Goal: Task Accomplishment & Management: Manage account settings

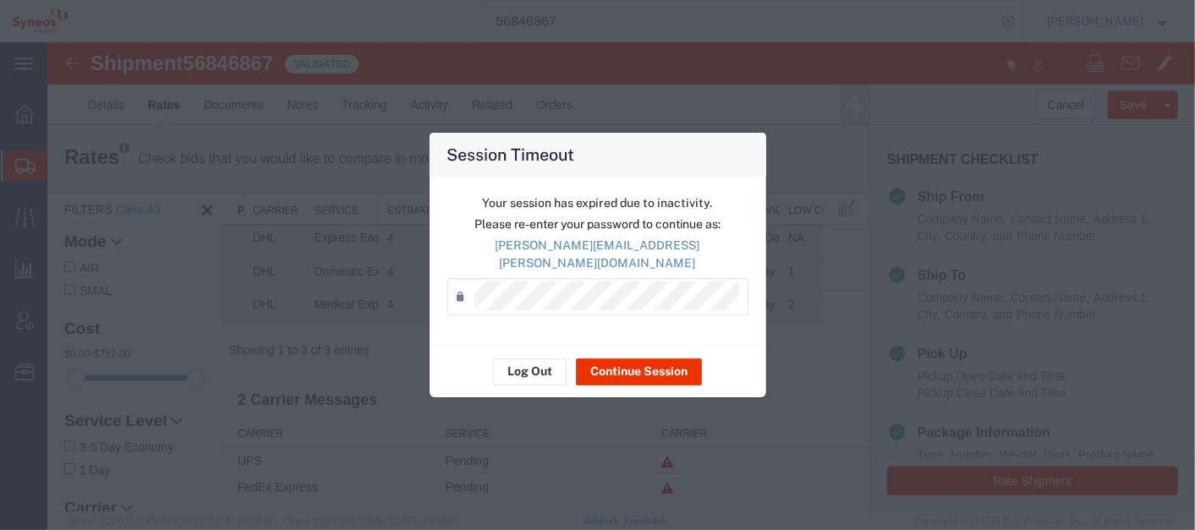
click at [523, 63] on div "Session Timeout Your session has expired due to inactivity. Please re-enter you…" at bounding box center [597, 265] width 1195 height 530
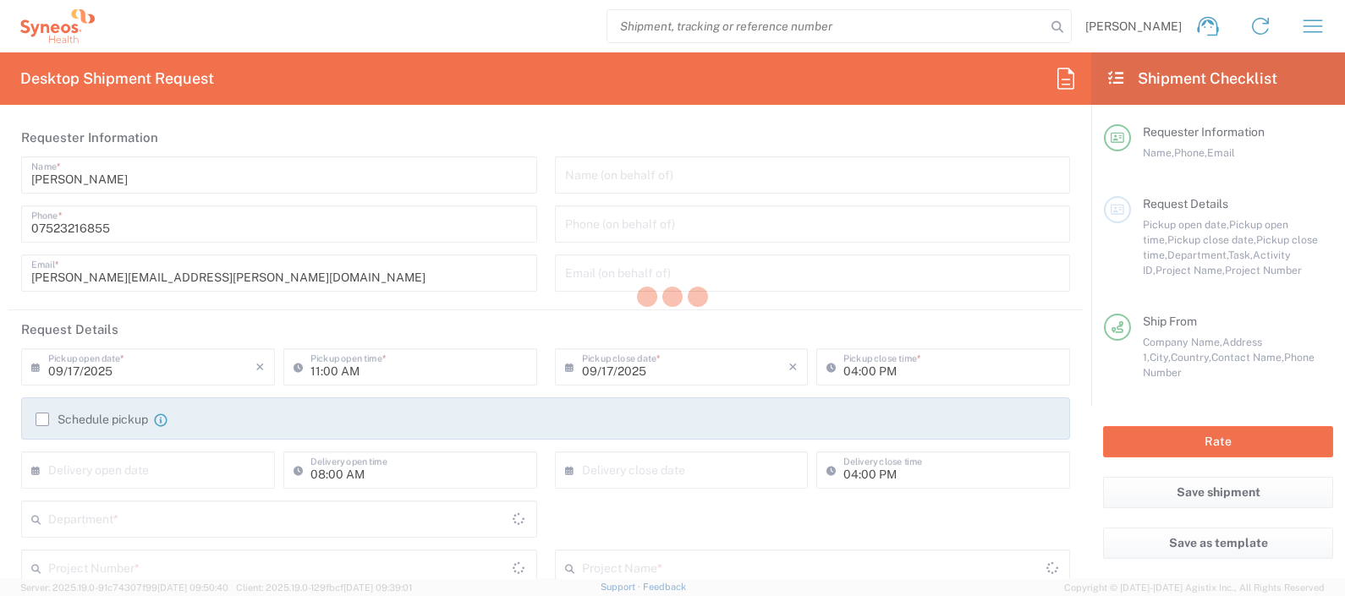
type input "Department"
type input "[GEOGRAPHIC_DATA]"
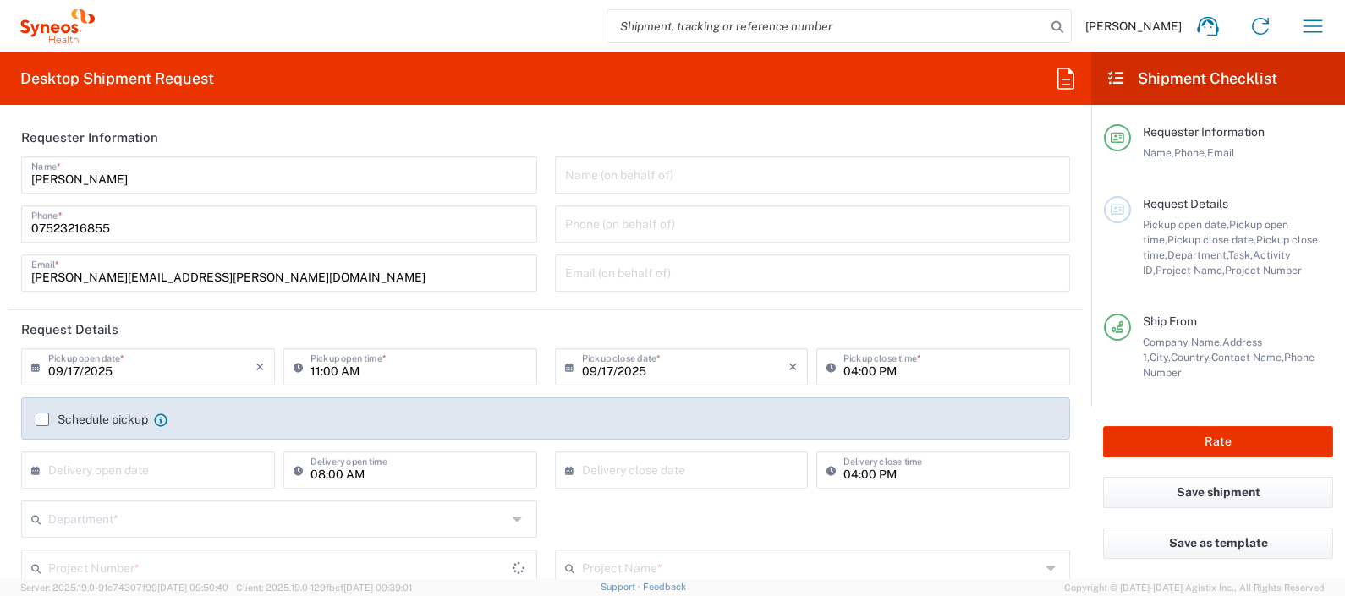
type input "[GEOGRAPHIC_DATA]"
type input "Syneos Health UK Limited"
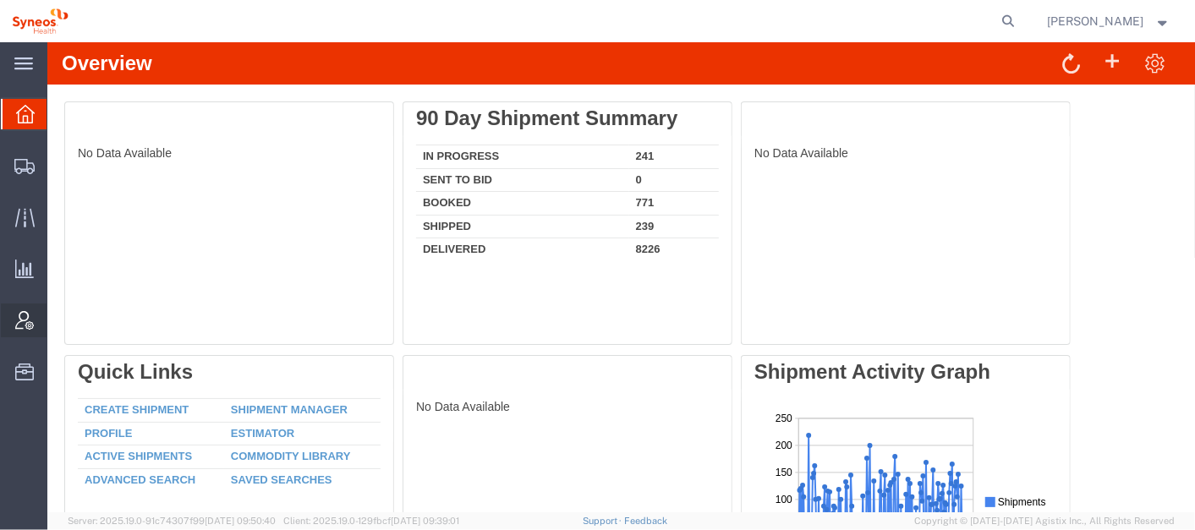
click at [58, 322] on span "Account Admin" at bounding box center [53, 321] width 12 height 34
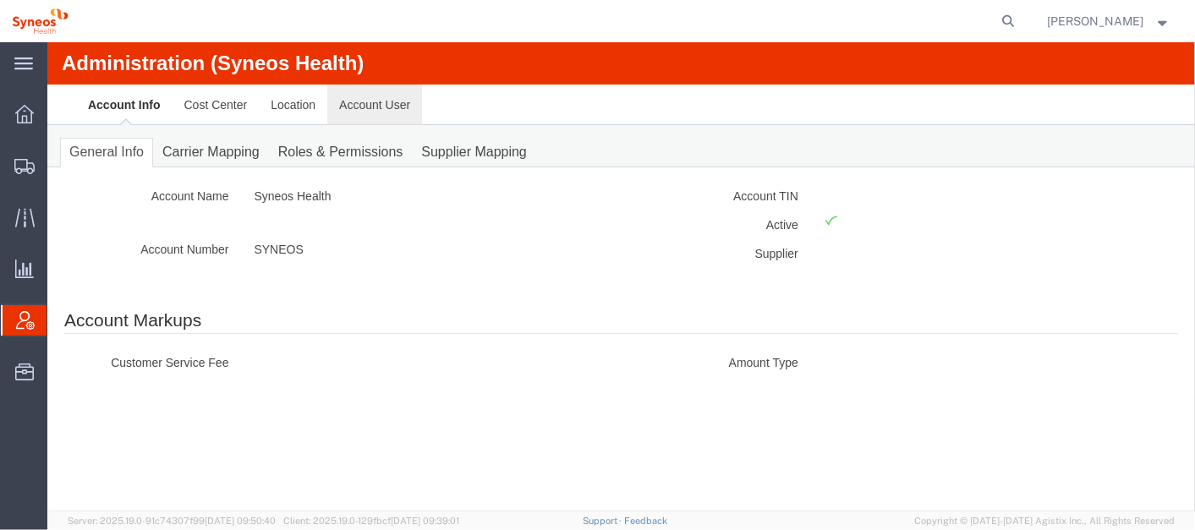
click at [382, 107] on link "Account User" at bounding box center [373, 104] width 95 height 41
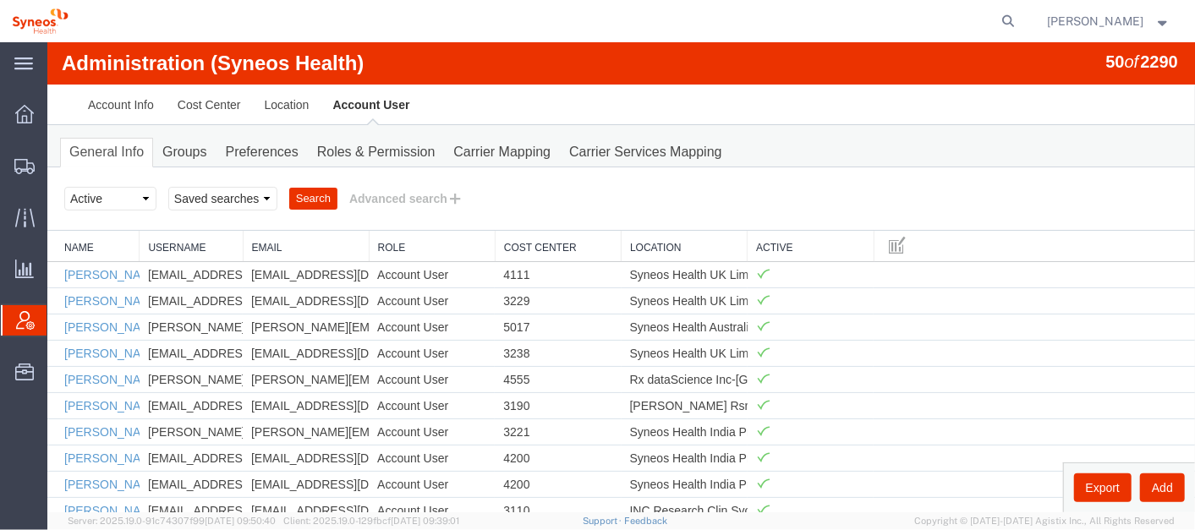
click at [660, 244] on link "Location" at bounding box center [683, 247] width 108 height 14
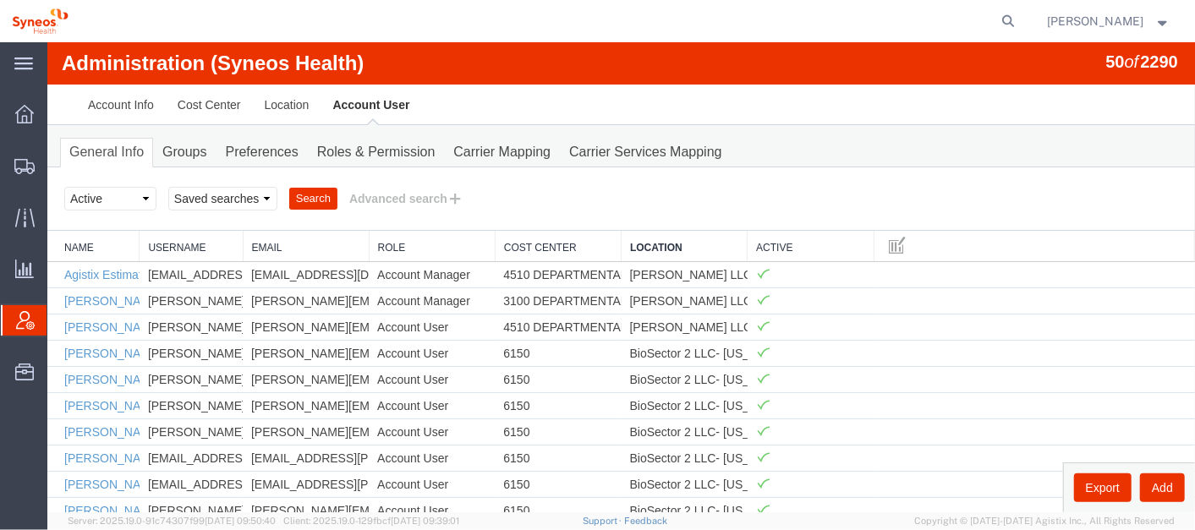
click at [660, 244] on link "Location" at bounding box center [683, 247] width 108 height 14
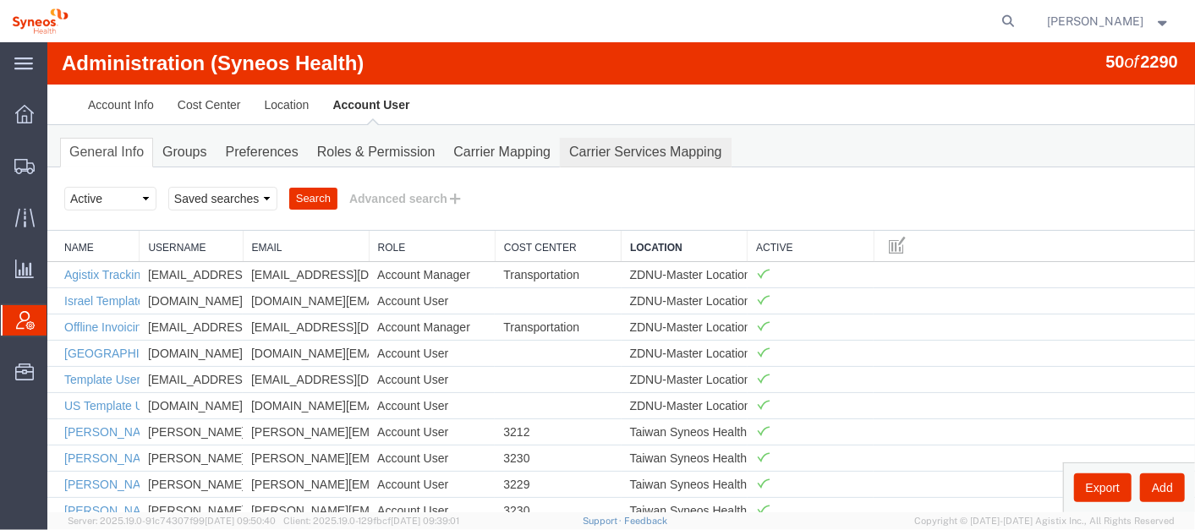
click at [650, 145] on link "Carrier Services Mapping" at bounding box center [645, 152] width 172 height 30
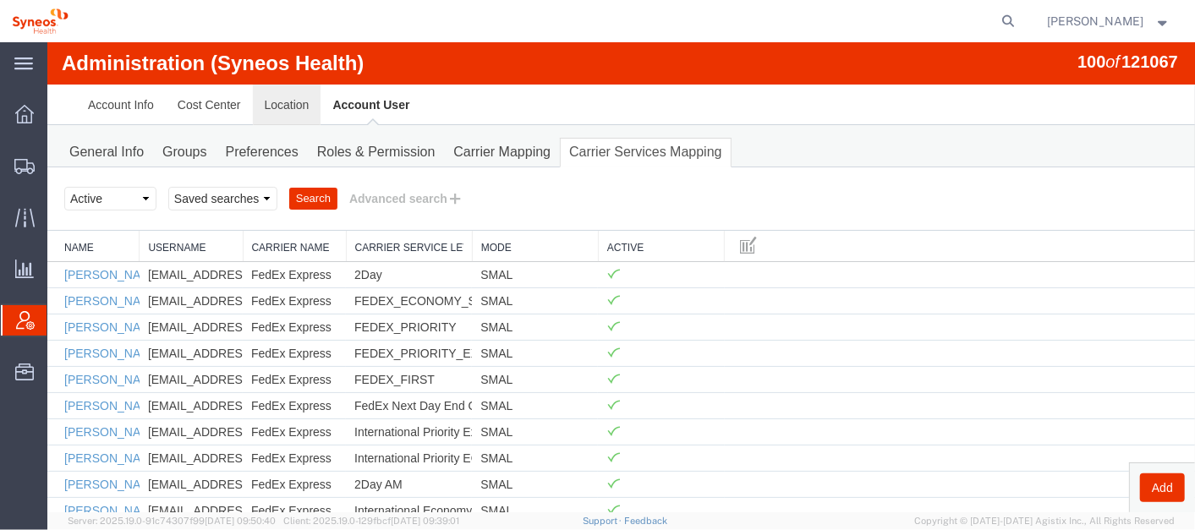
click at [259, 110] on link "Location" at bounding box center [286, 104] width 69 height 41
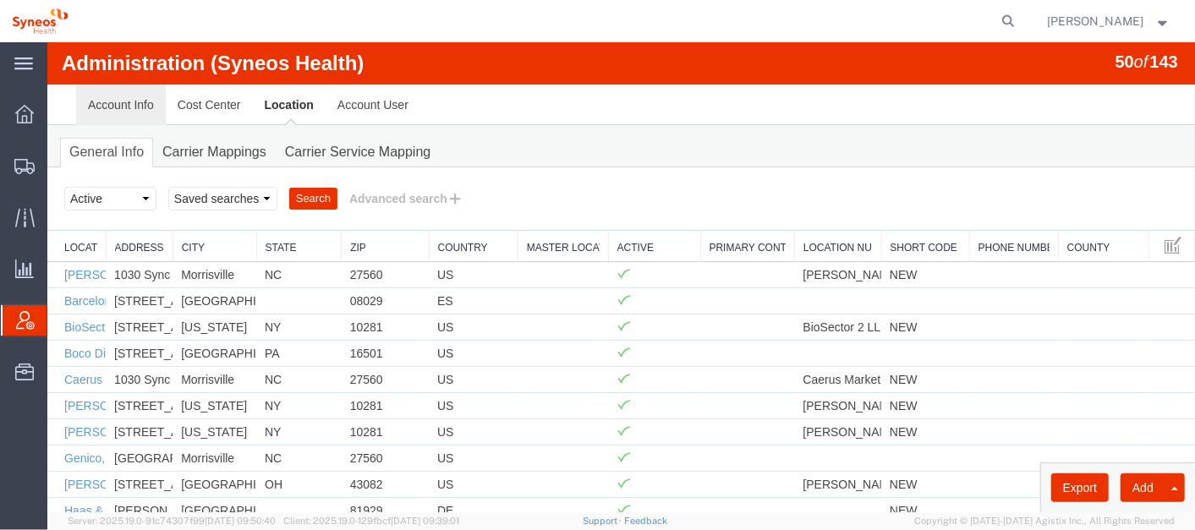
click at [109, 107] on link "Account Info" at bounding box center [120, 104] width 90 height 41
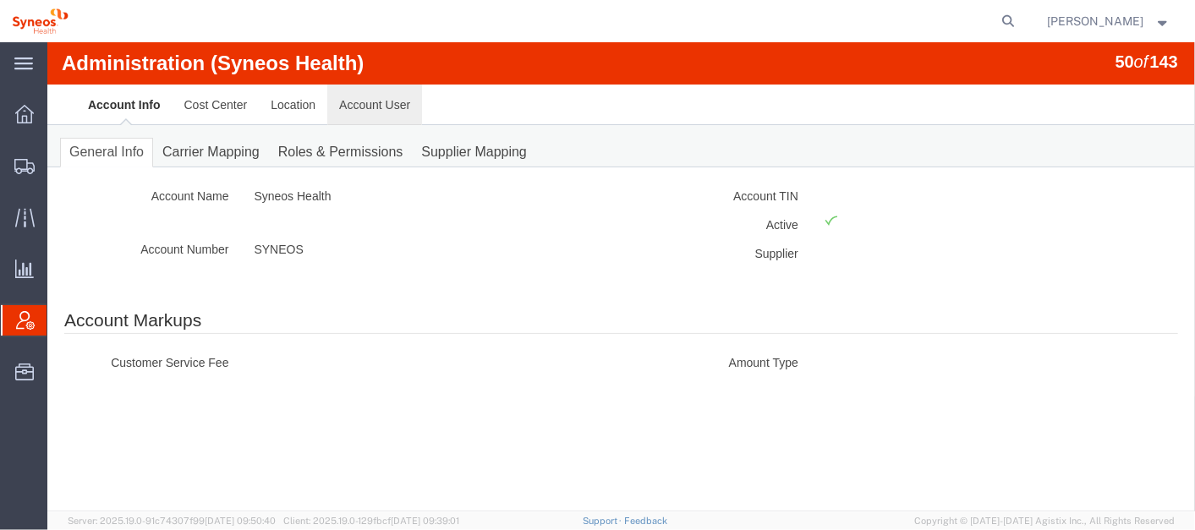
click at [391, 97] on link "Account User" at bounding box center [373, 104] width 95 height 41
